Goal: Information Seeking & Learning: Learn about a topic

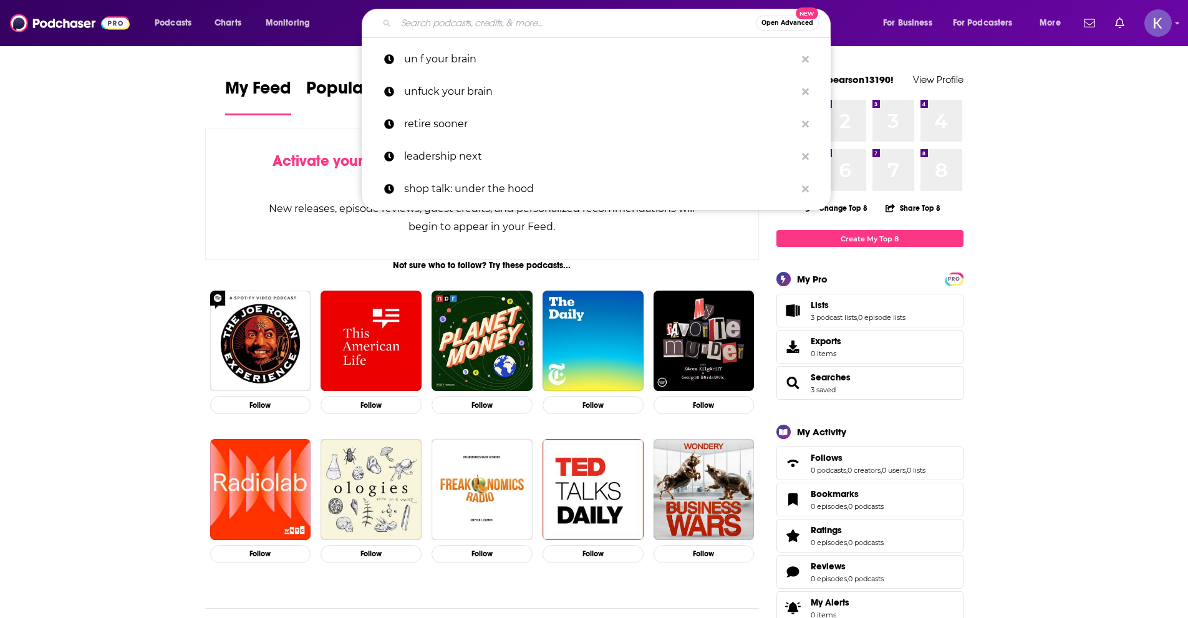
click at [536, 22] on input "Search podcasts, credits, & more..." at bounding box center [576, 23] width 360 height 20
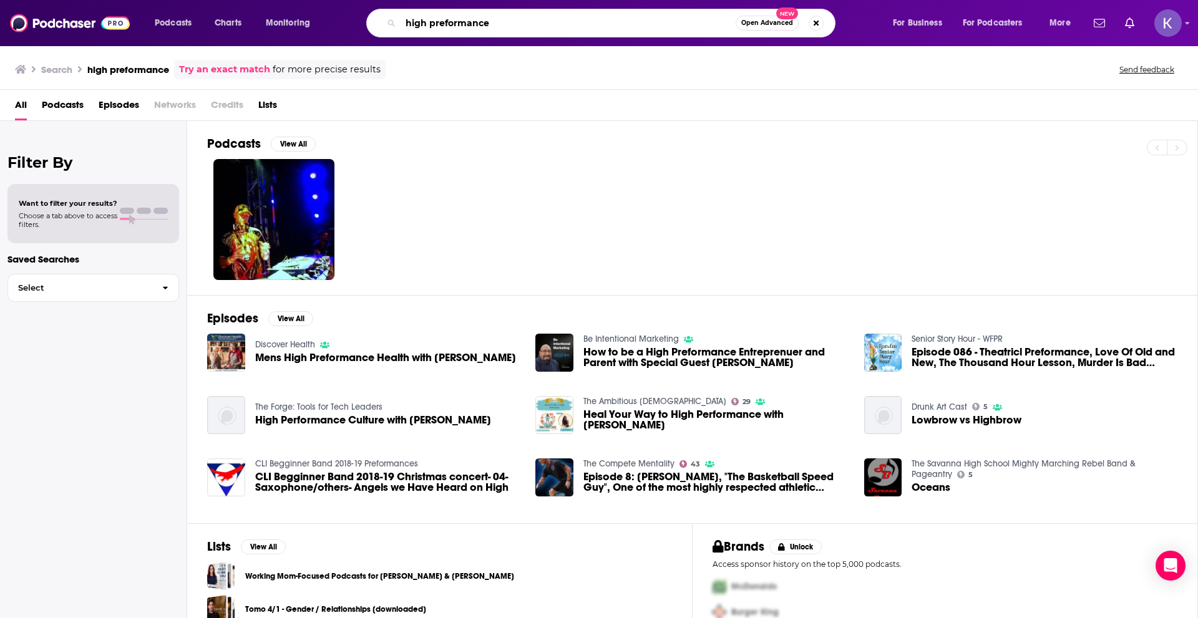
drag, startPoint x: 493, startPoint y: 26, endPoint x: 372, endPoint y: 16, distance: 122.0
click at [372, 16] on div "high preformance Open Advanced New" at bounding box center [600, 23] width 469 height 29
type input "sports"
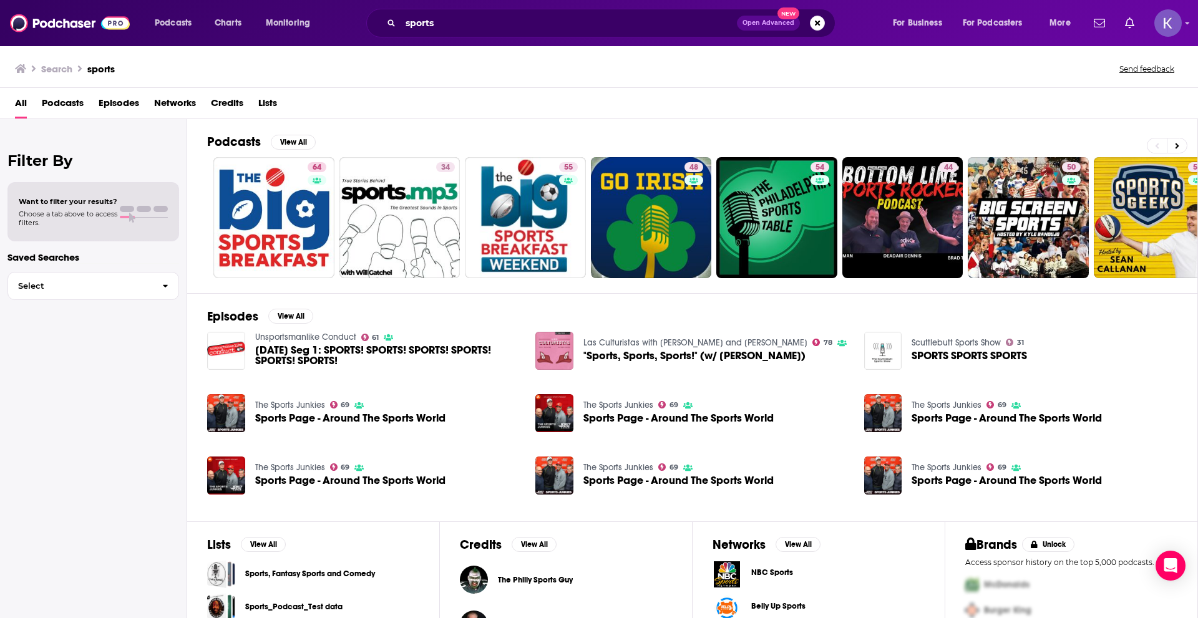
click at [71, 107] on span "Podcasts" at bounding box center [63, 106] width 42 height 26
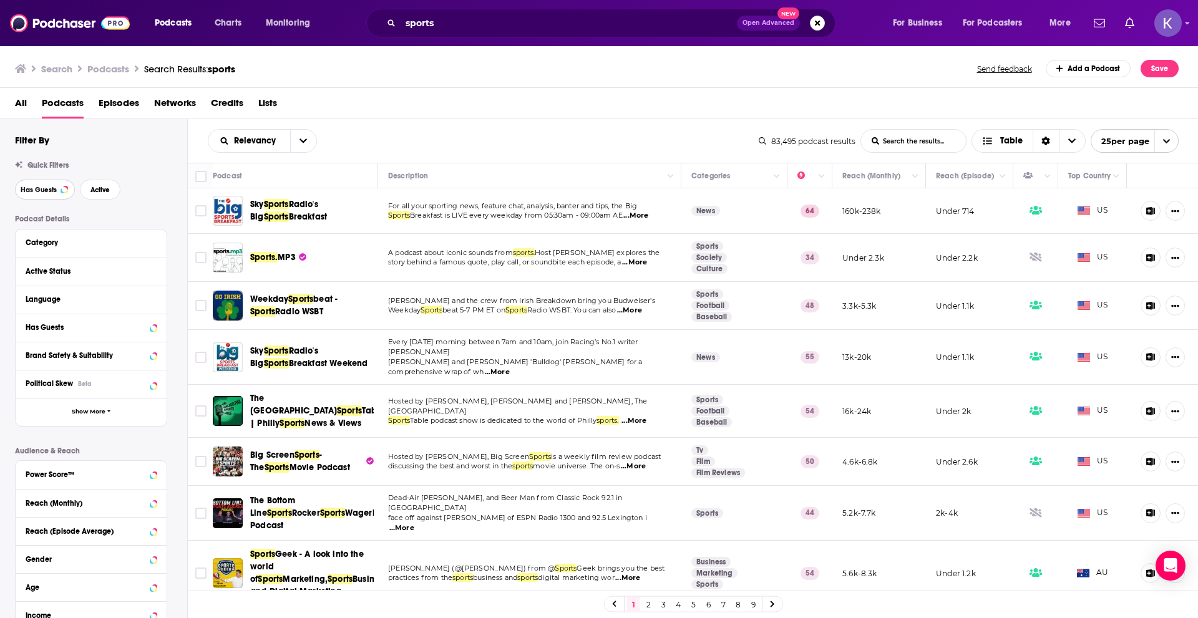
click at [54, 197] on button "Has Guests" at bounding box center [45, 190] width 60 height 20
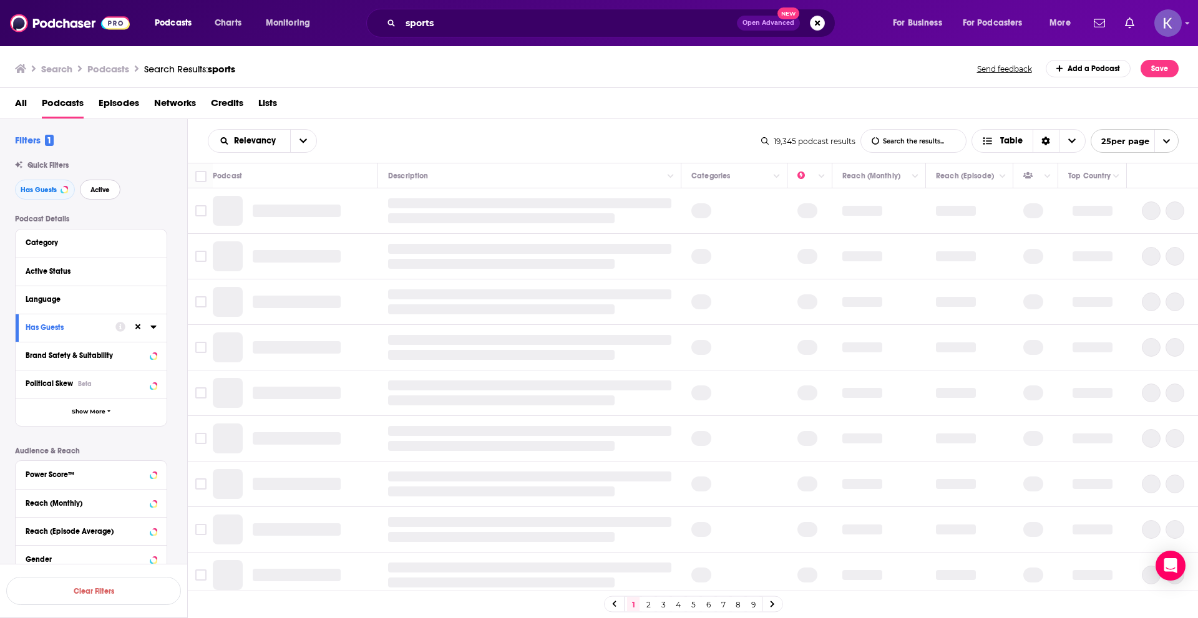
click at [87, 194] on button "Active" at bounding box center [100, 190] width 41 height 20
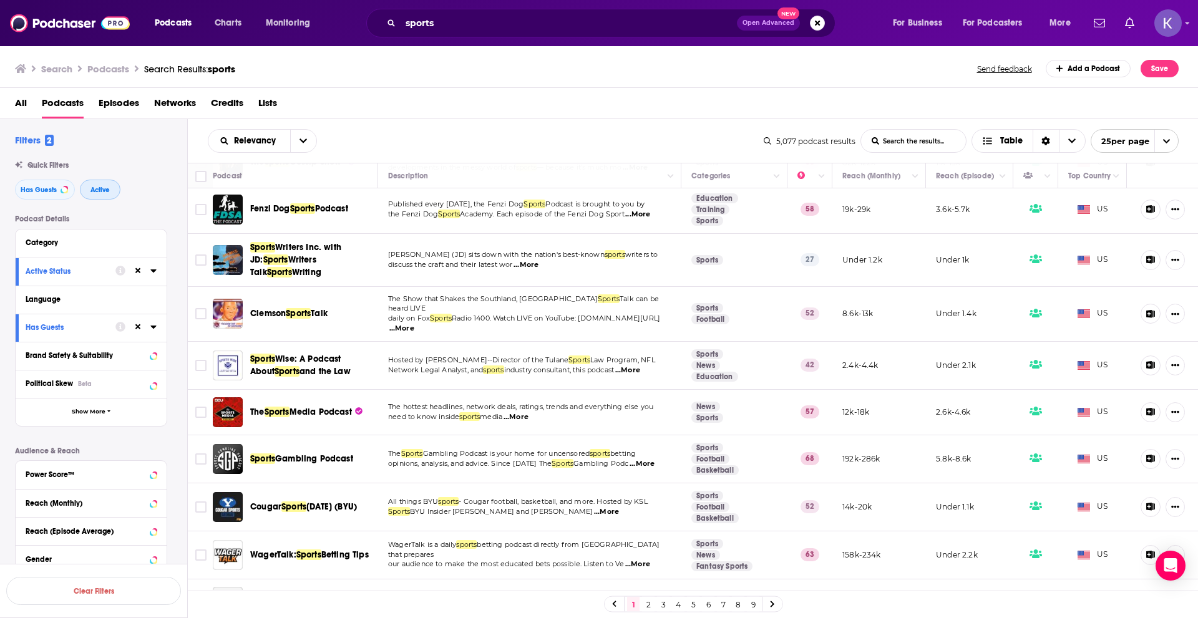
scroll to position [795, 0]
